Goal: Information Seeking & Learning: Learn about a topic

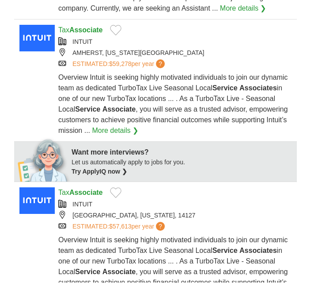
scroll to position [332, 0]
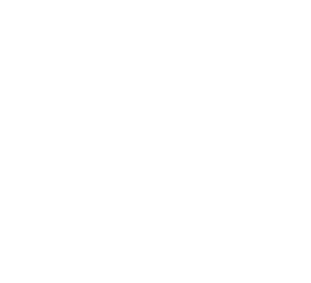
scroll to position [249, 0]
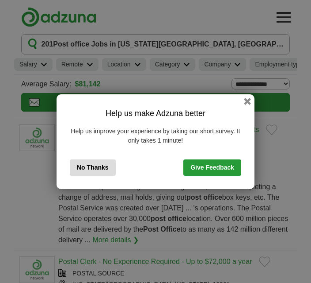
click at [246, 100] on button "button" at bounding box center [247, 101] width 7 height 7
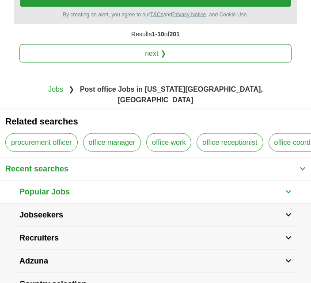
scroll to position [1987, 0]
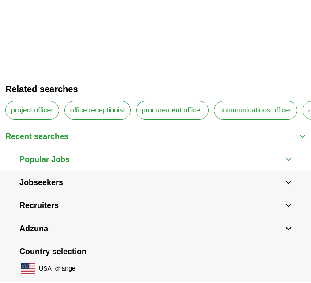
scroll to position [527, 0]
